Goal: Contribute content: Add original content to the website for others to see

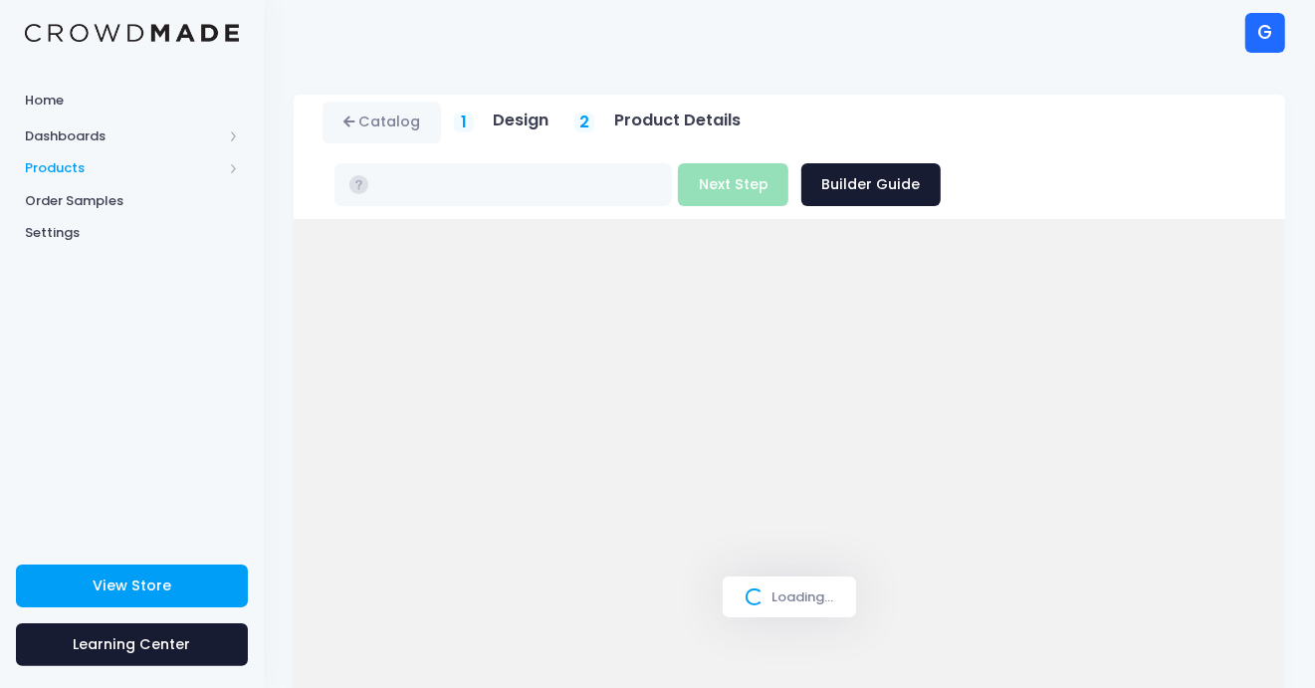
type input "$36.47"
click at [47, 169] on span "Products" at bounding box center [123, 168] width 197 height 20
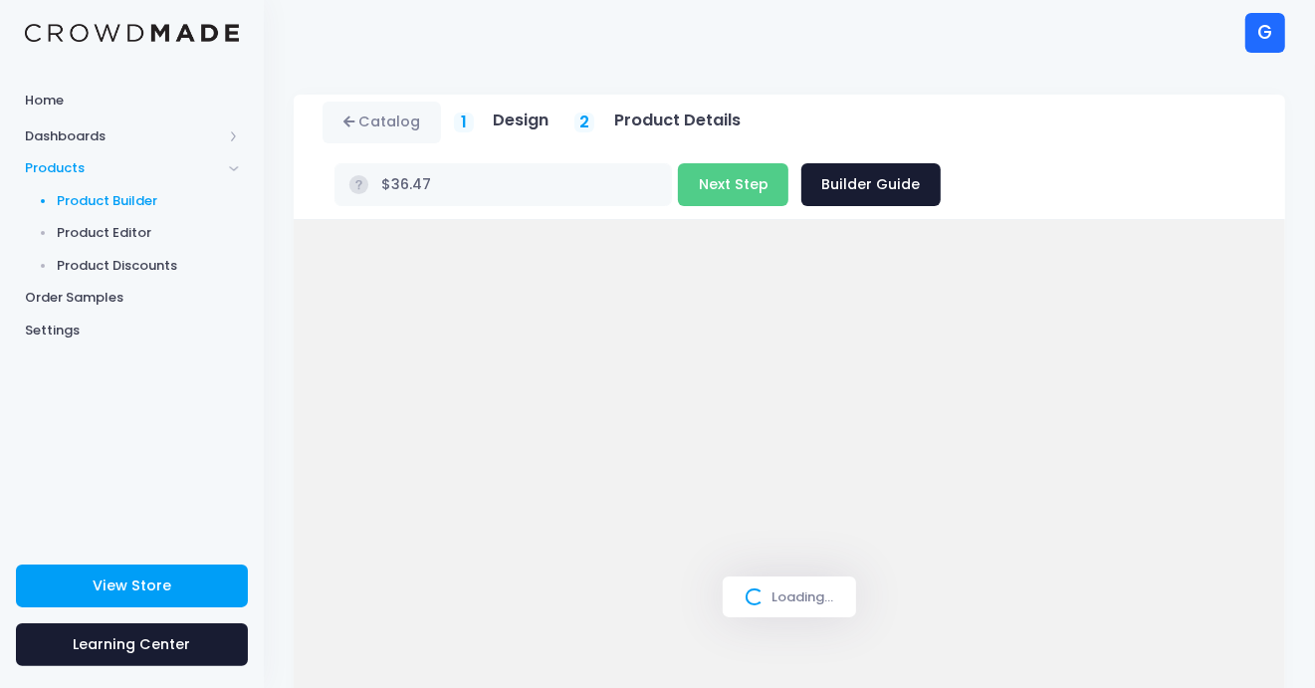
click at [58, 197] on span "Product Builder" at bounding box center [149, 201] width 182 height 20
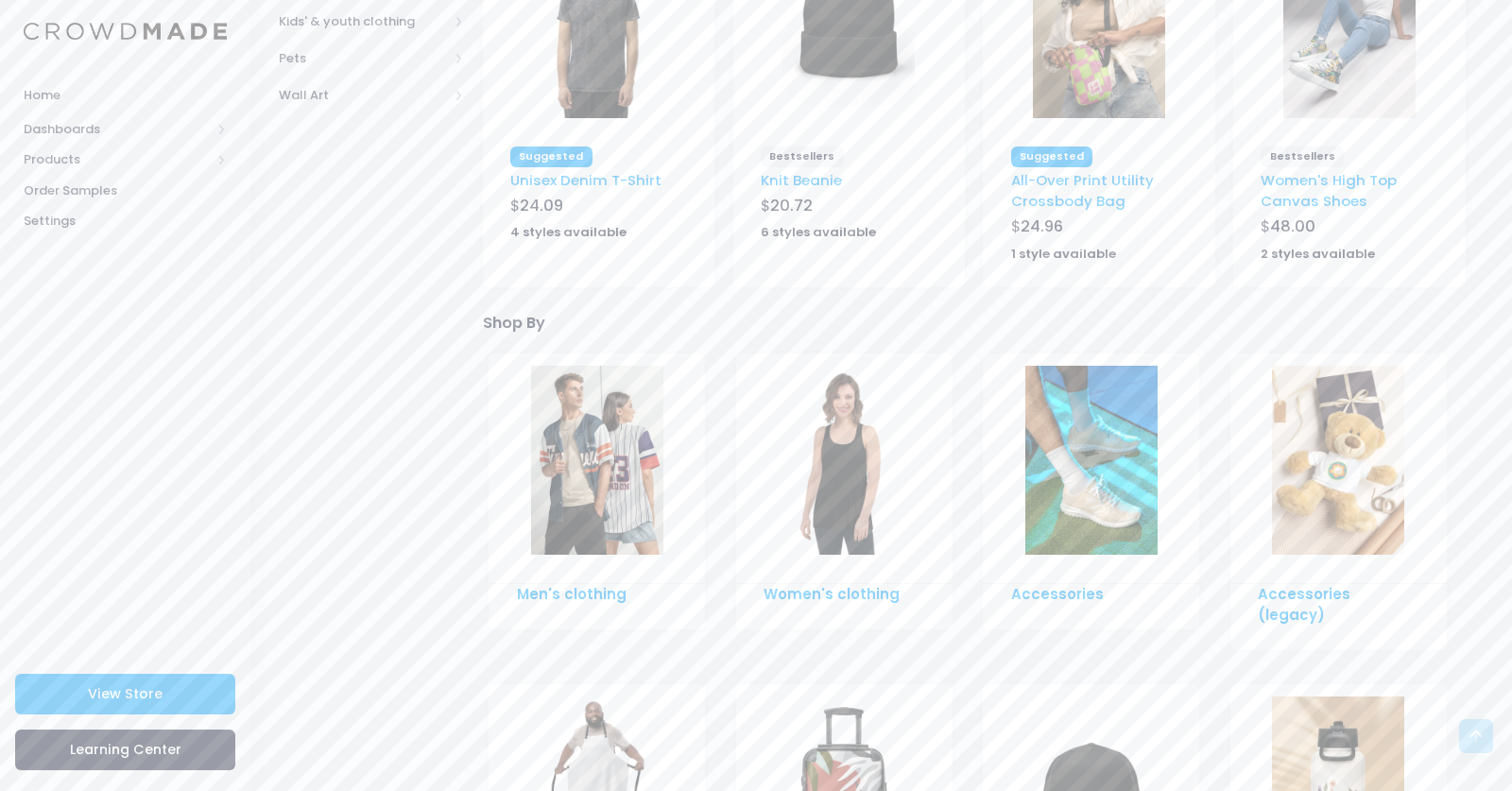
scroll to position [720, 0]
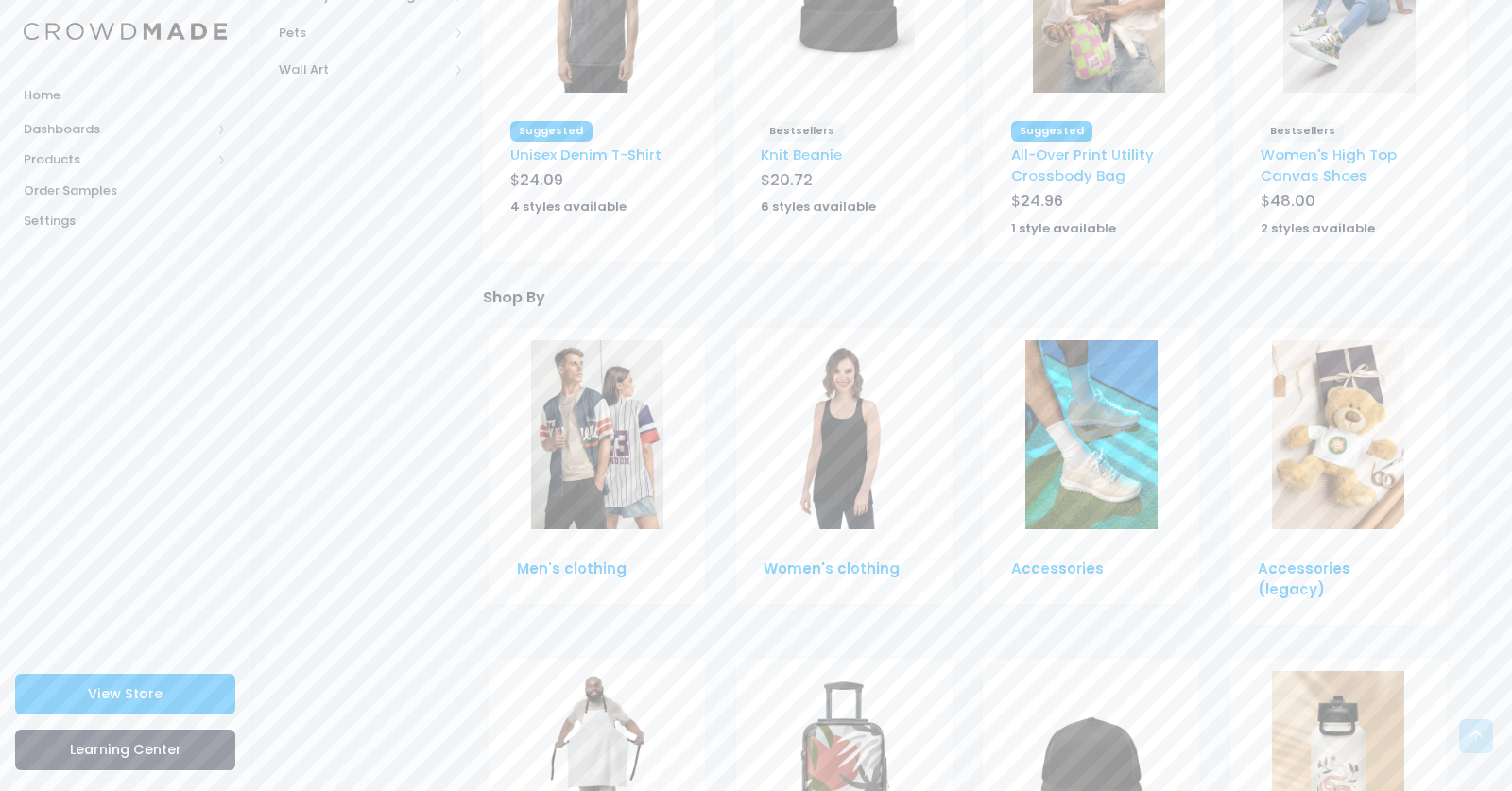
click at [597, 442] on img at bounding box center [596, 434] width 132 height 189
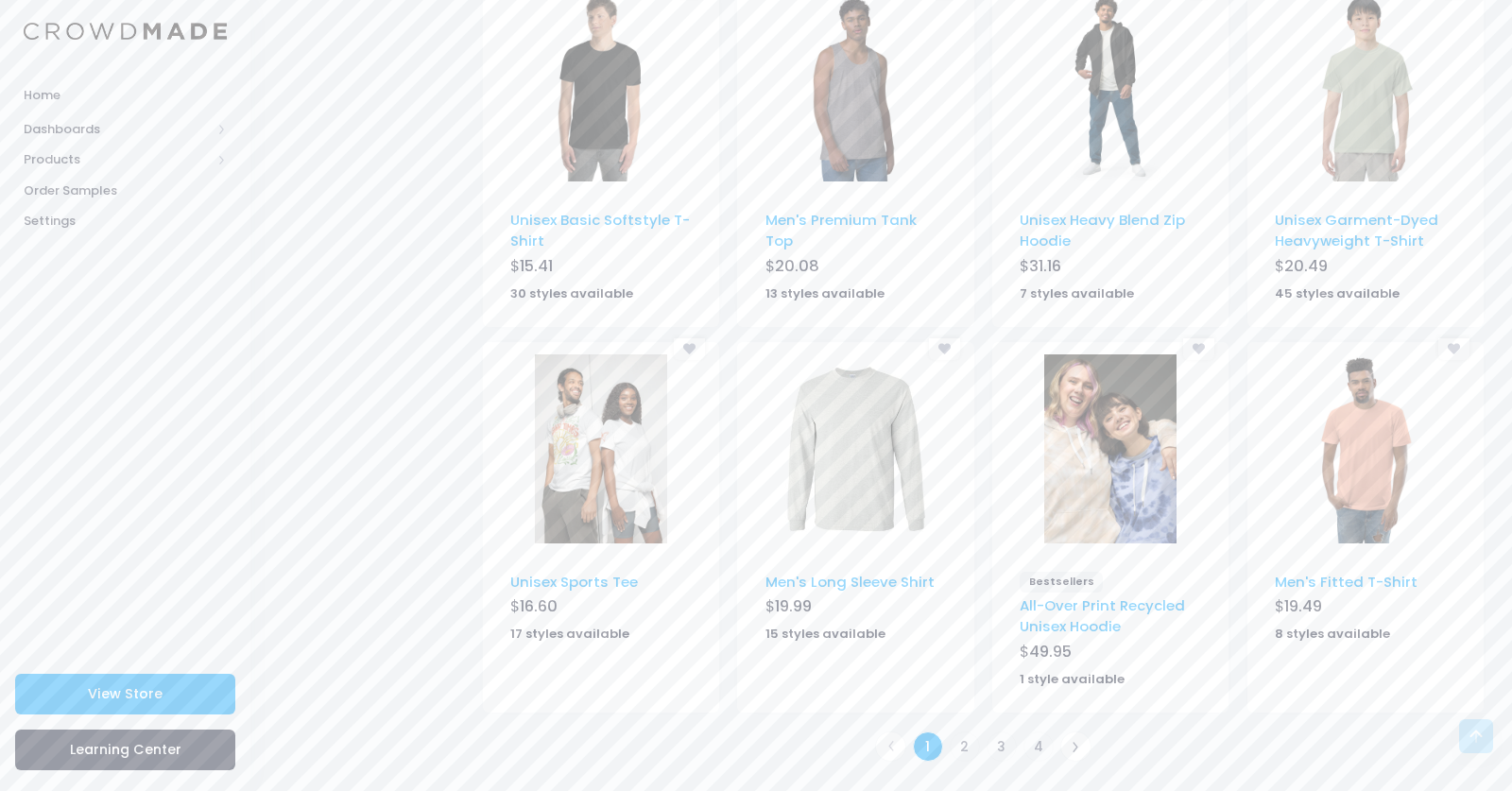
scroll to position [1028, 0]
click at [962, 743] on link "2" at bounding box center [965, 744] width 31 height 31
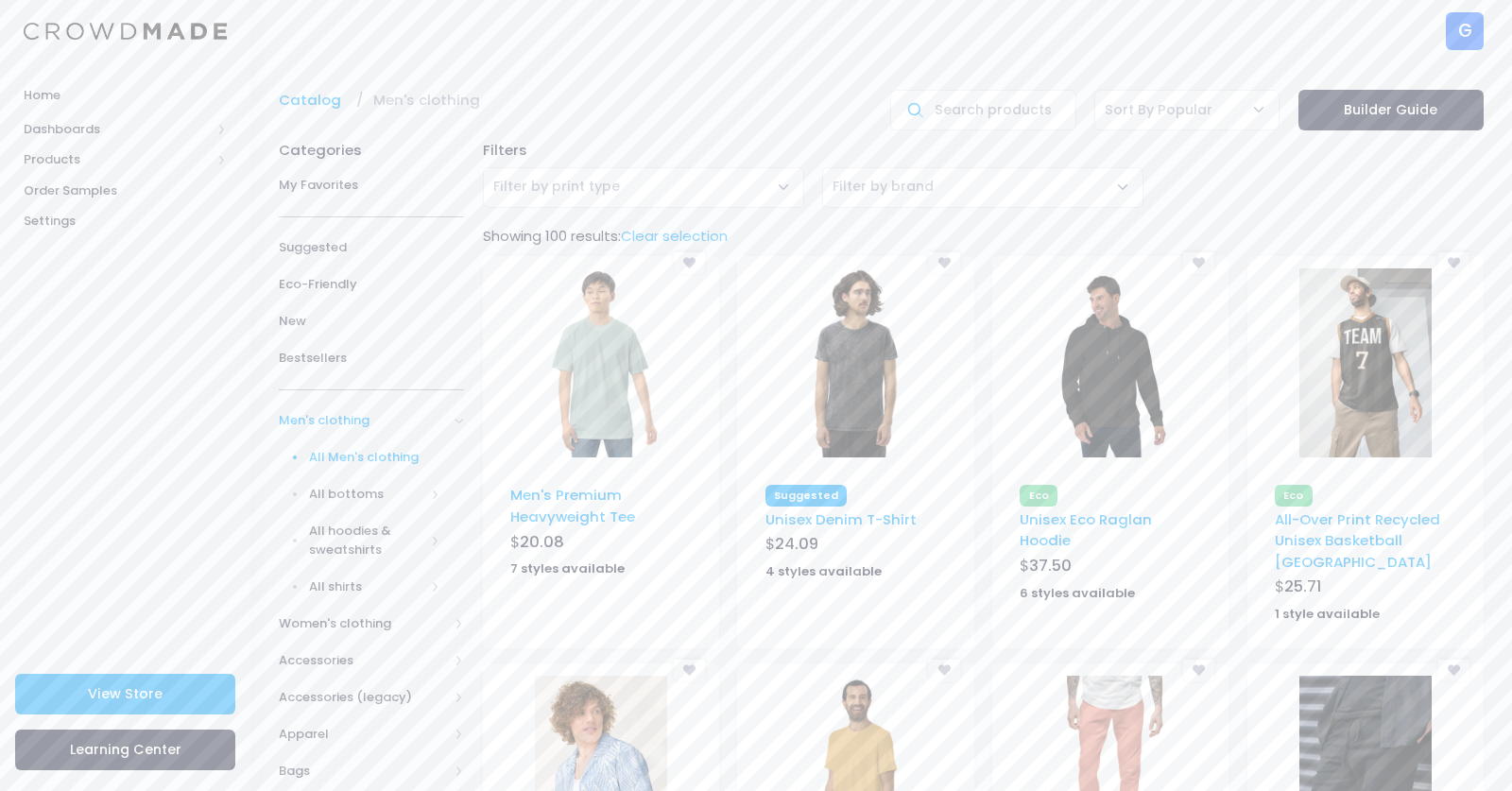
click at [1370, 337] on img at bounding box center [1365, 363] width 132 height 189
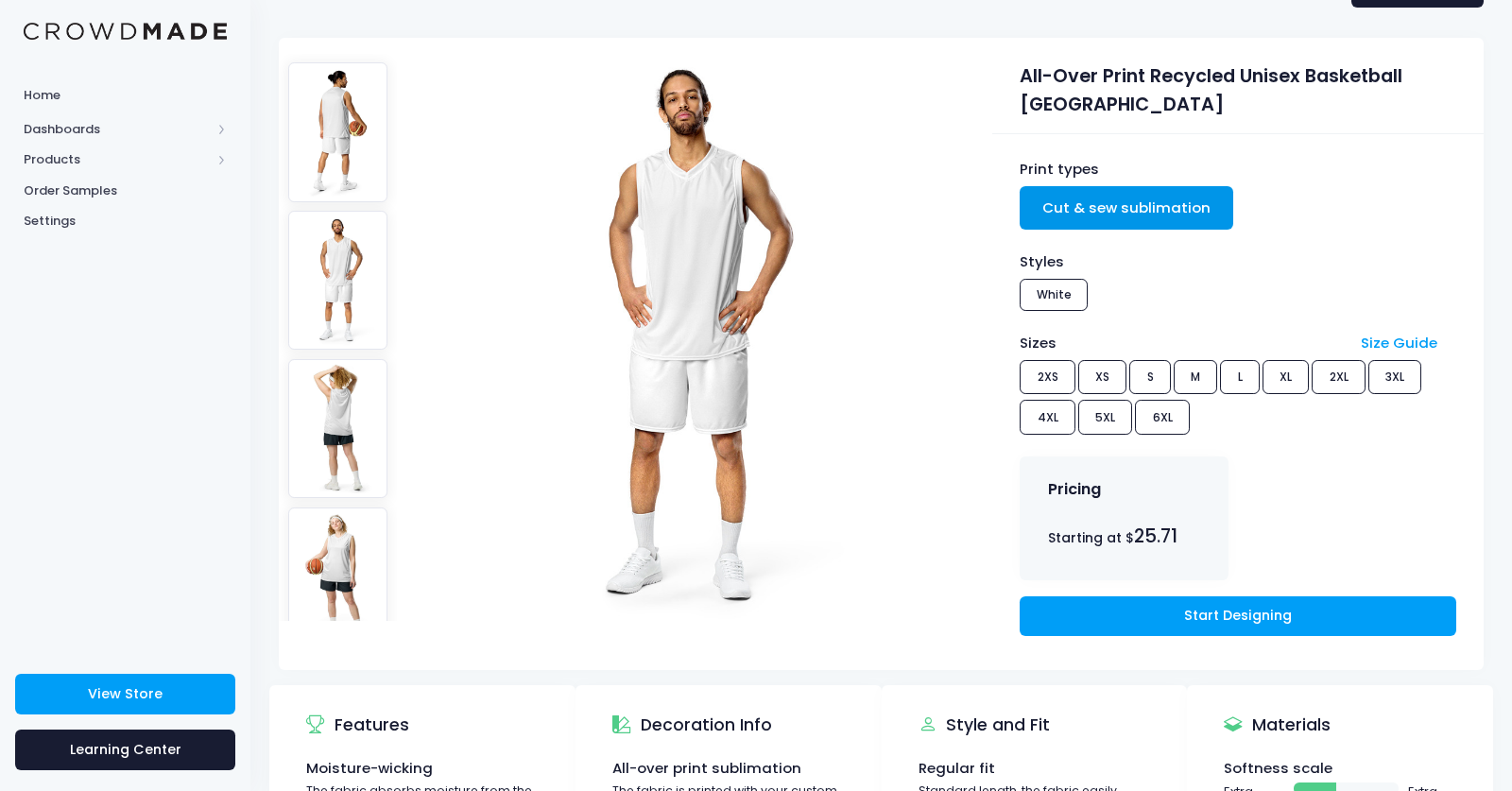
scroll to position [121, 0]
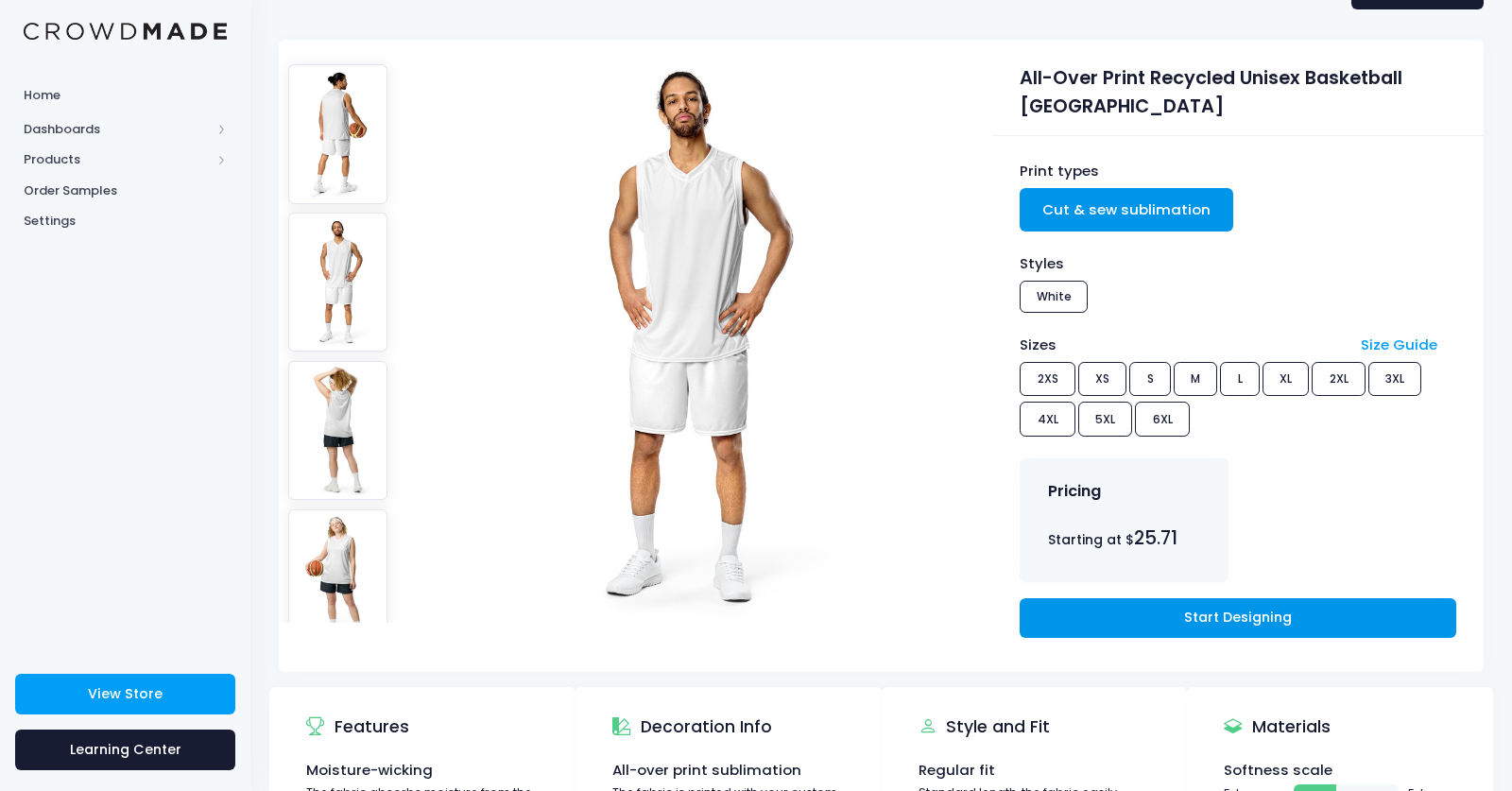
click at [1289, 631] on link "Start Designing" at bounding box center [1238, 618] width 436 height 41
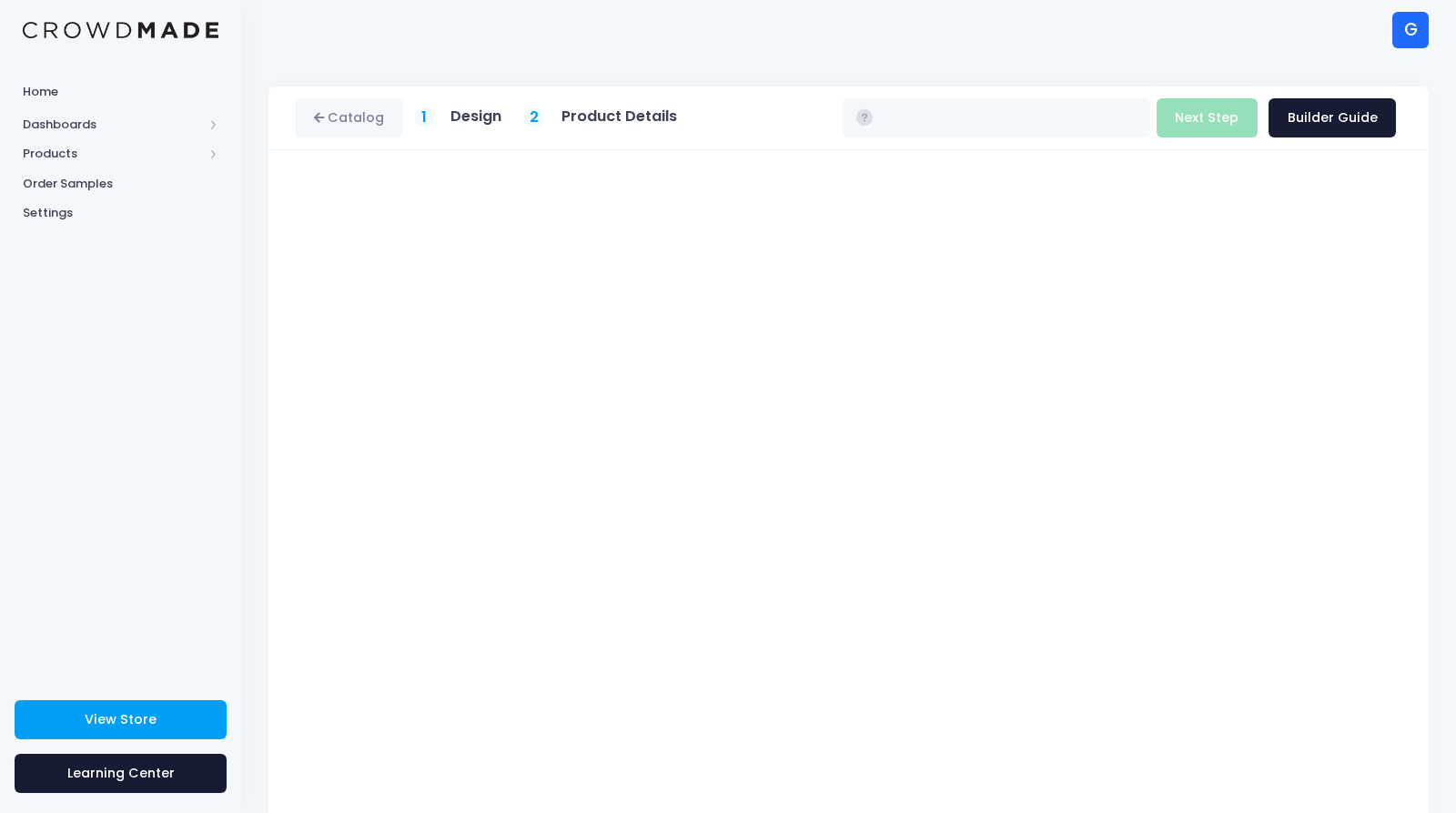
type input "$25.71 - $32.96"
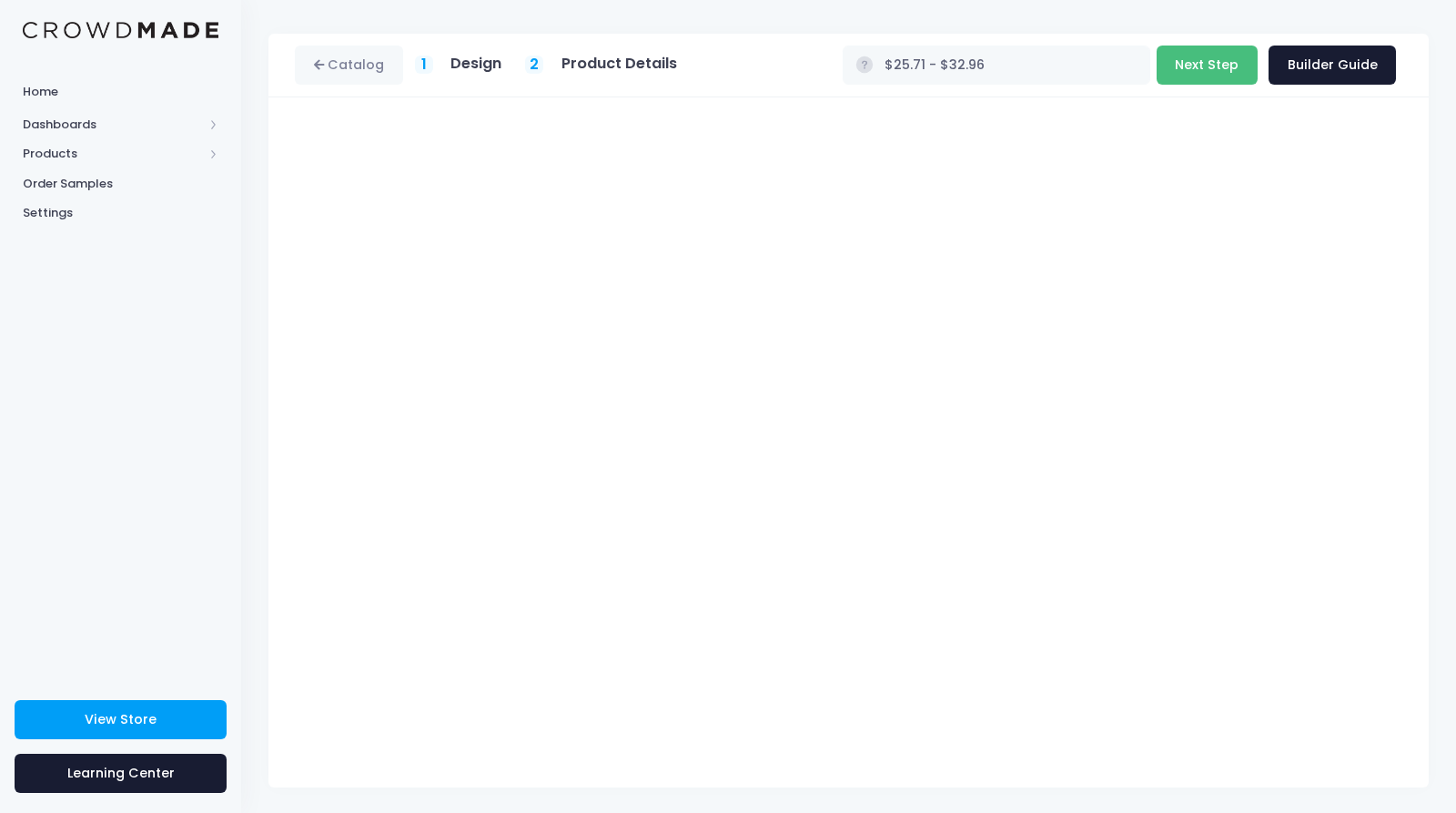
click at [1215, 75] on button "Next Step" at bounding box center [1207, 65] width 101 height 39
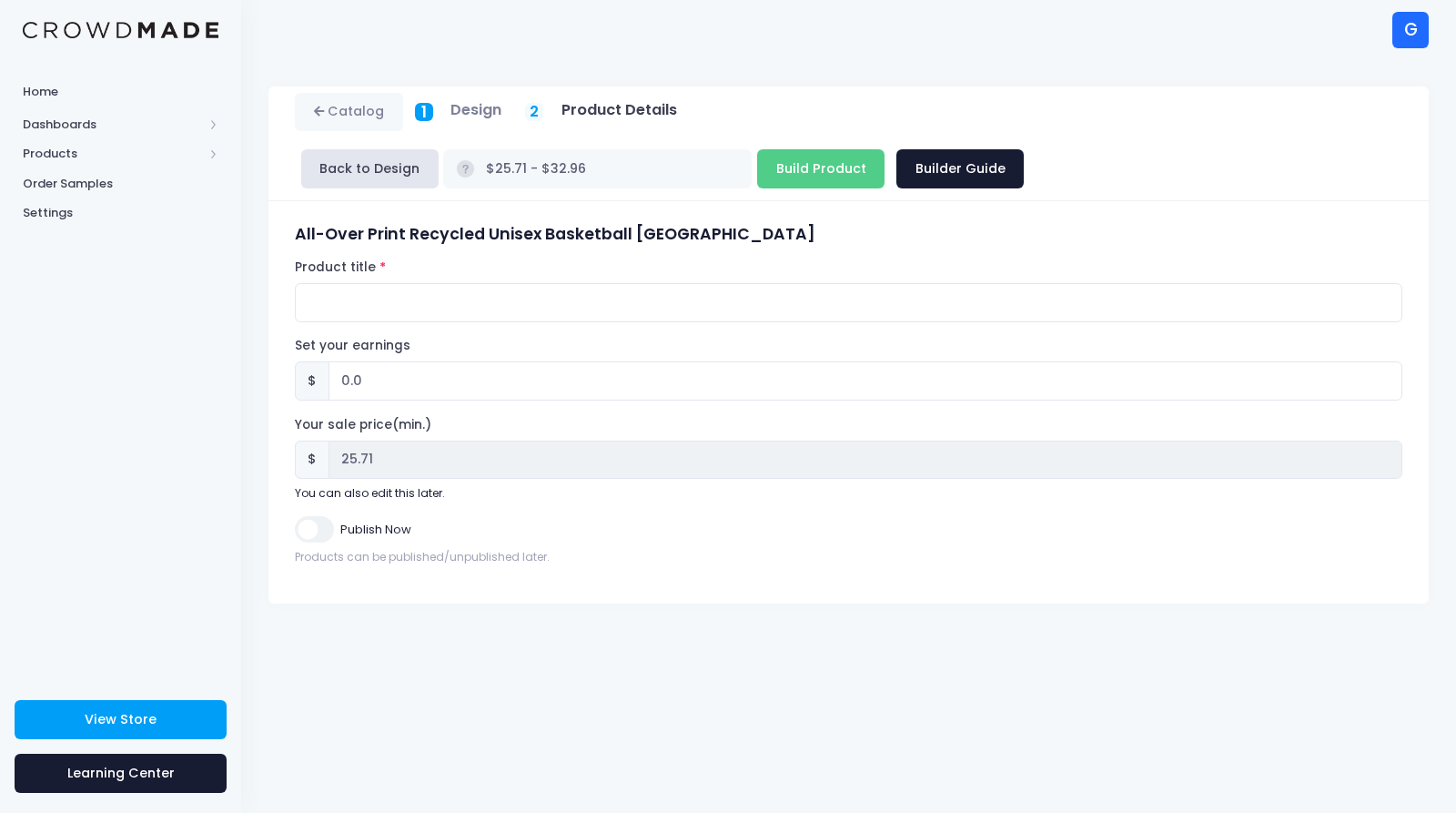
scroll to position [0, 0]
click at [360, 361] on input "0.0" at bounding box center [865, 380] width 1074 height 39
type input "0"
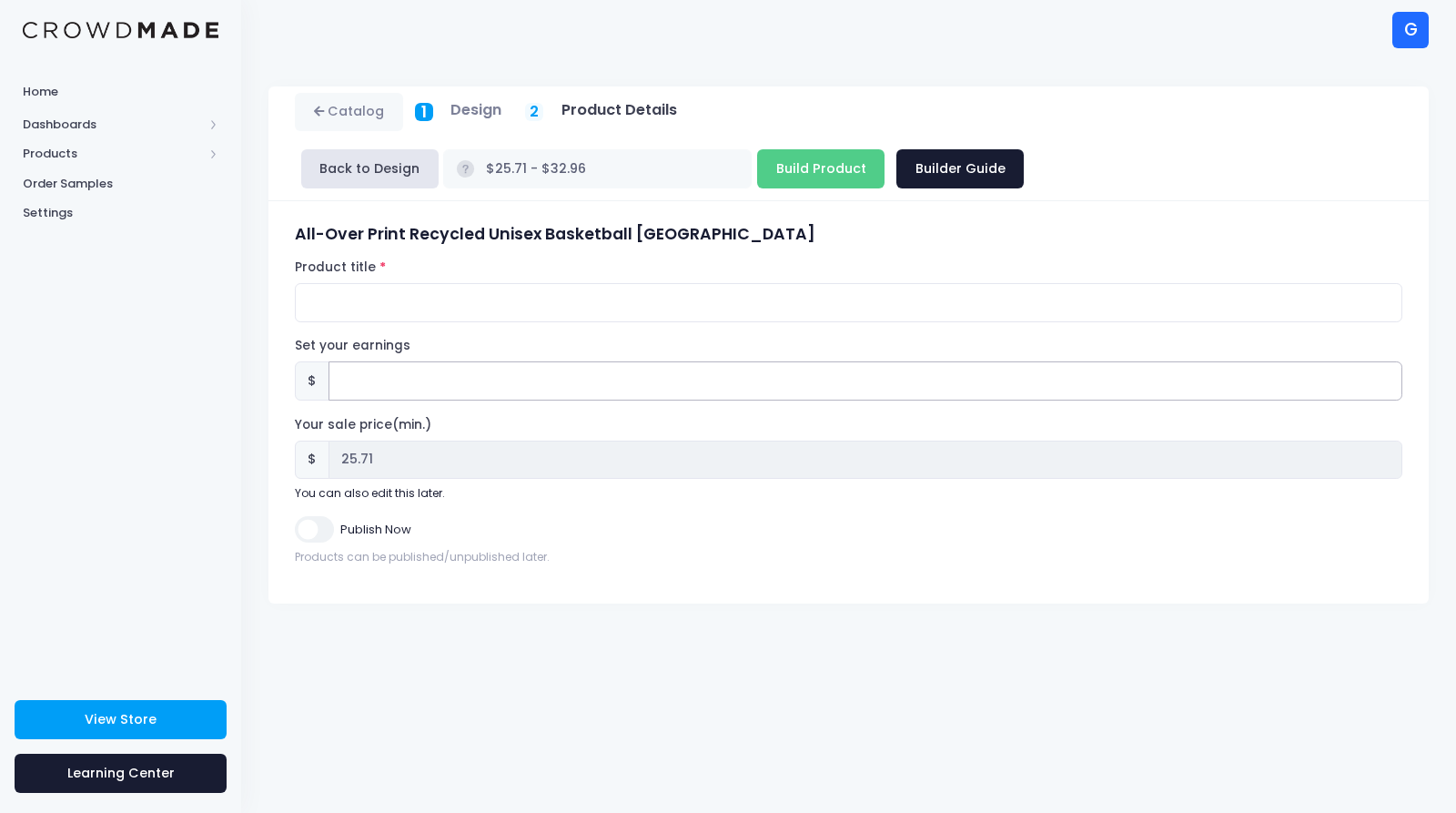
type input "5"
type input "$30.71 - $37.96"
type input "30.71"
type input "50"
type input "$75.71 - $82.96"
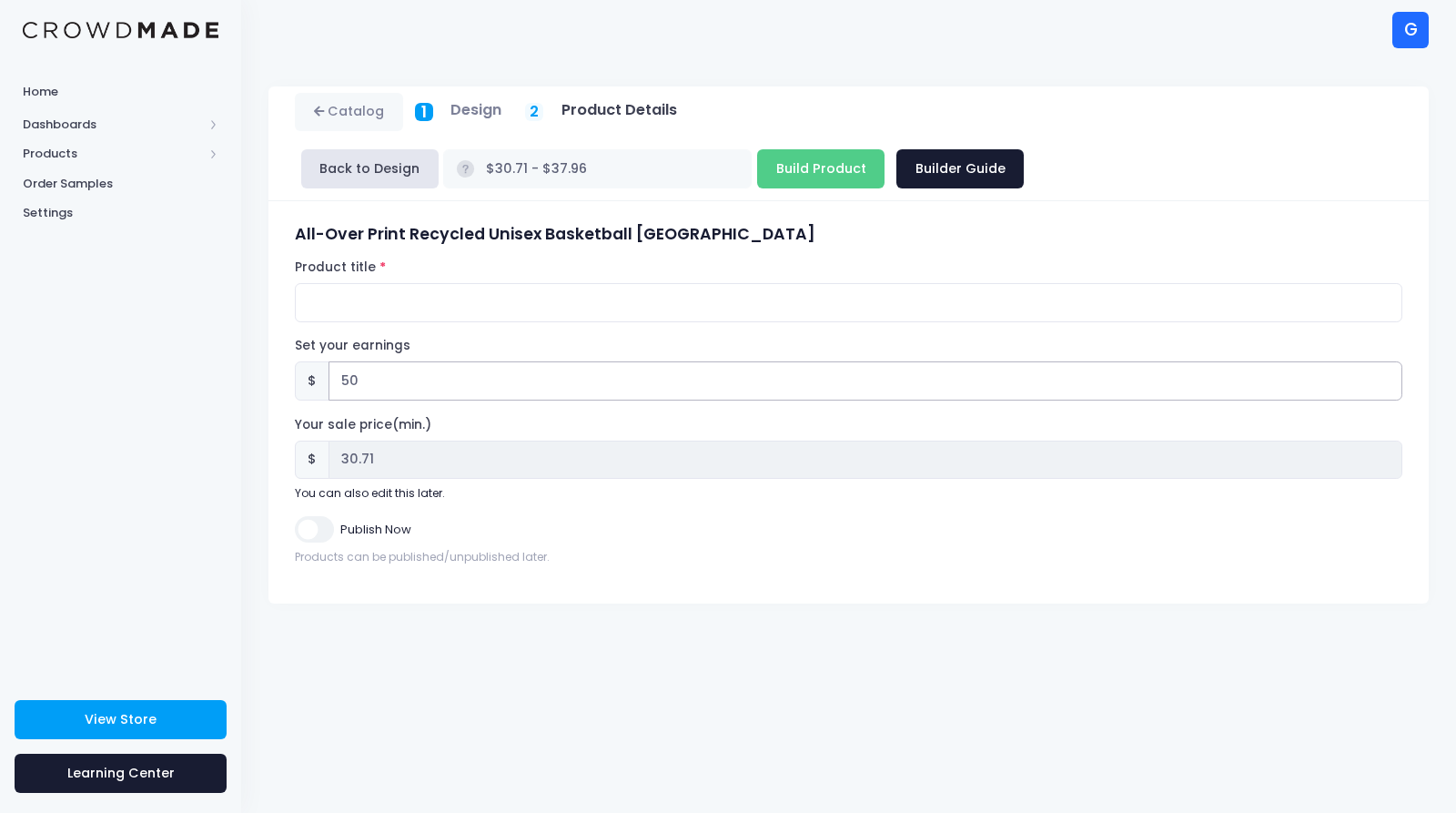
type input "75.71"
type input "50"
click at [337, 283] on input "Product title" at bounding box center [848, 303] width 1108 height 39
type input "Gorillapino Hoop Jersey RED"
click at [316, 516] on input "Publish Now" at bounding box center [314, 529] width 38 height 27
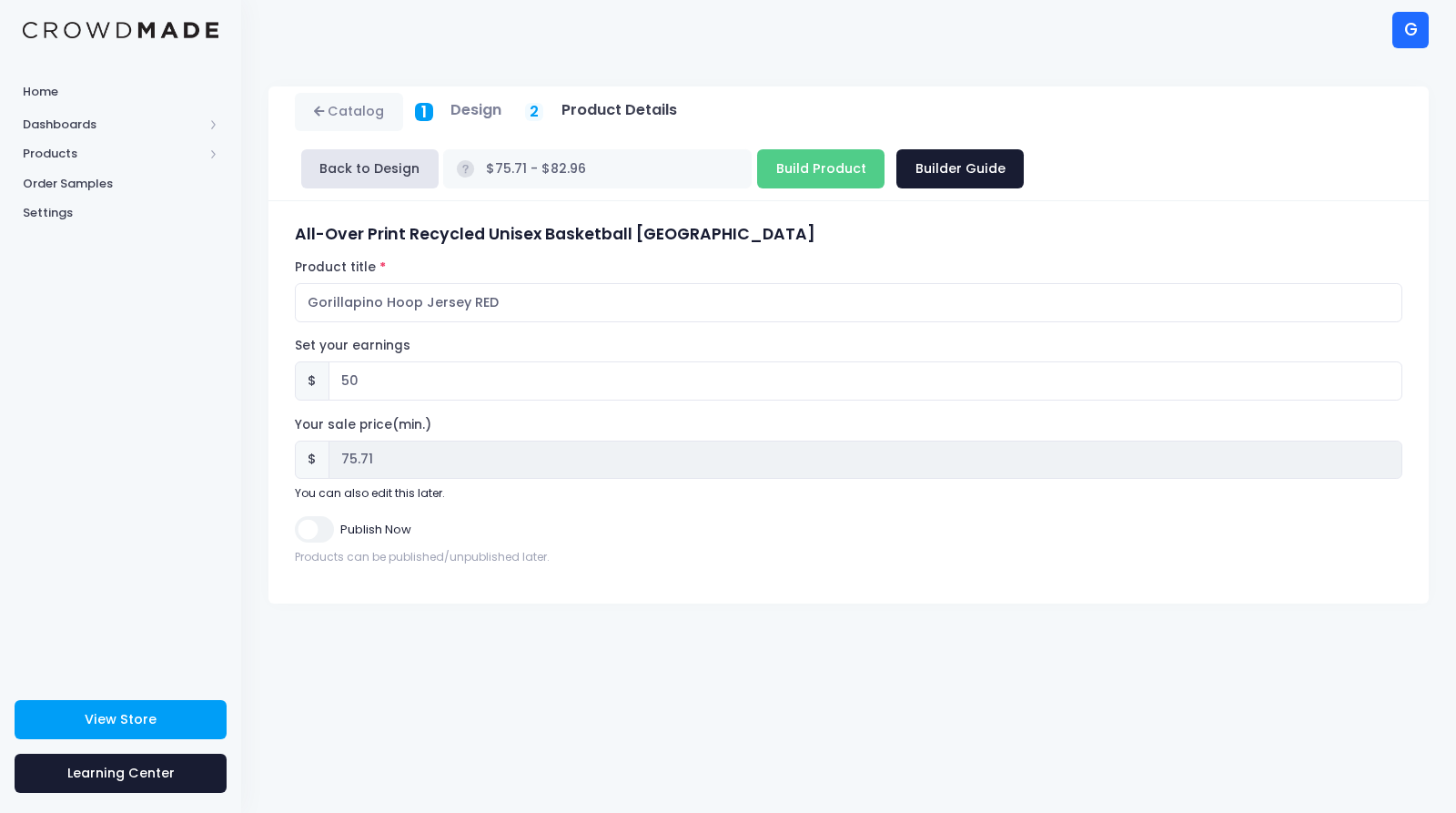
checkbox input "true"
click at [884, 149] on input "Build Product" at bounding box center [820, 168] width 127 height 39
type input "Building product..."
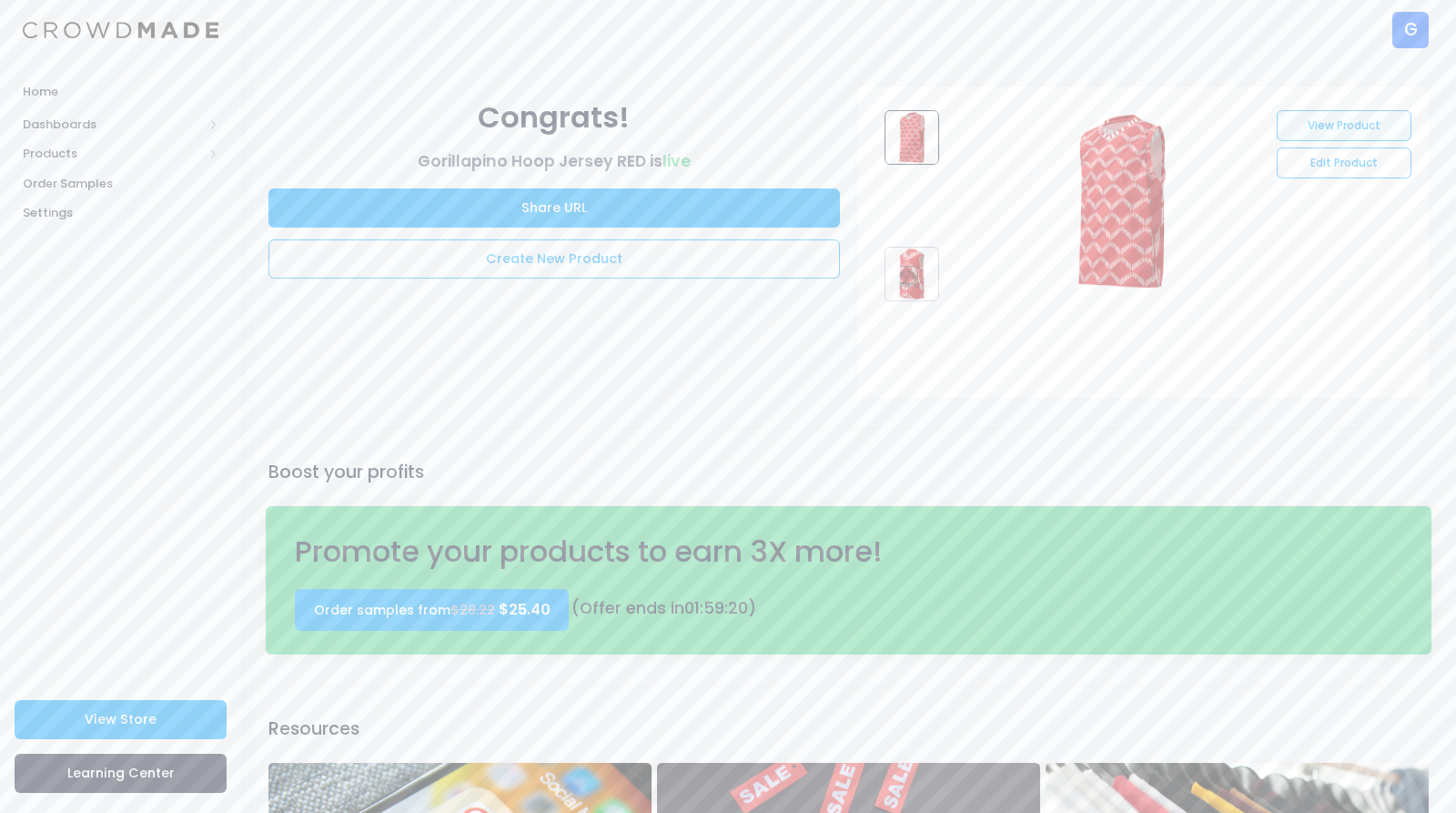
click at [1318, 124] on link "View Product" at bounding box center [1344, 125] width 134 height 31
